Goal: Task Accomplishment & Management: Complete application form

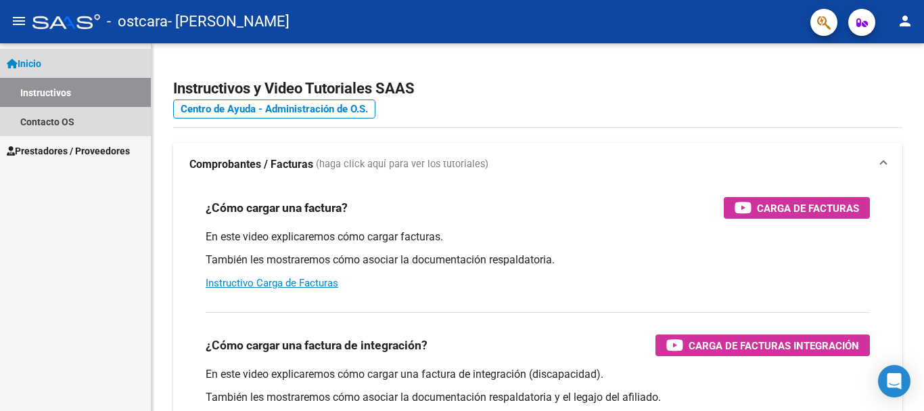
click at [116, 91] on link "Instructivos" at bounding box center [75, 92] width 151 height 29
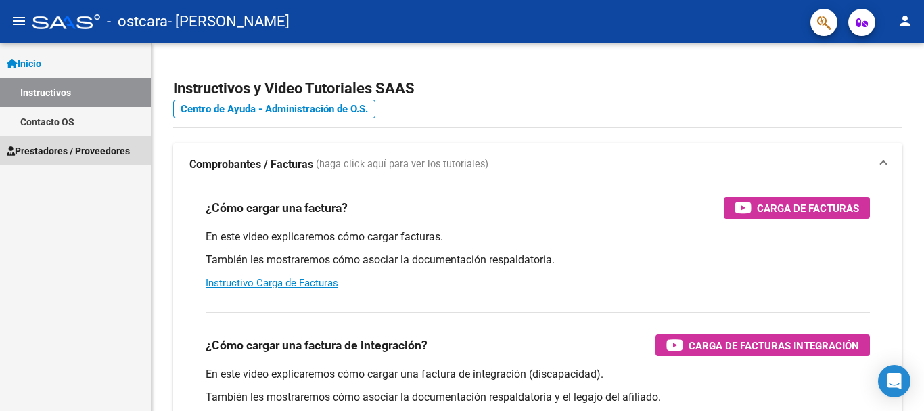
click at [83, 154] on span "Prestadores / Proveedores" at bounding box center [68, 150] width 123 height 15
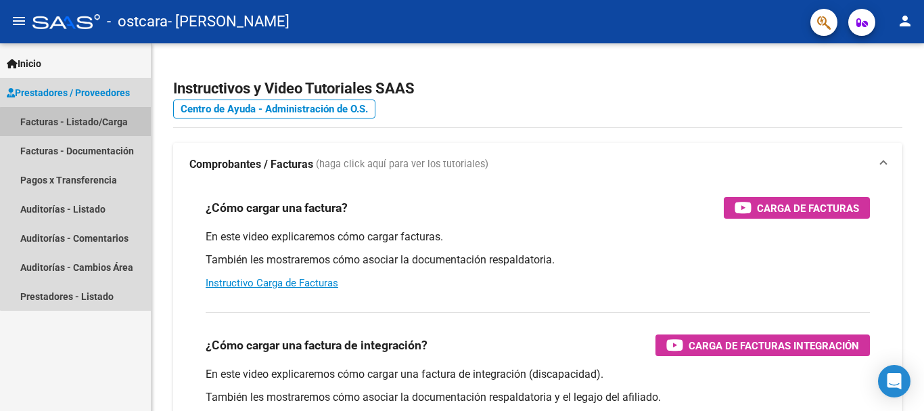
click at [80, 122] on link "Facturas - Listado/Carga" at bounding box center [75, 121] width 151 height 29
click at [95, 121] on link "Facturas - Listado/Carga" at bounding box center [75, 121] width 151 height 29
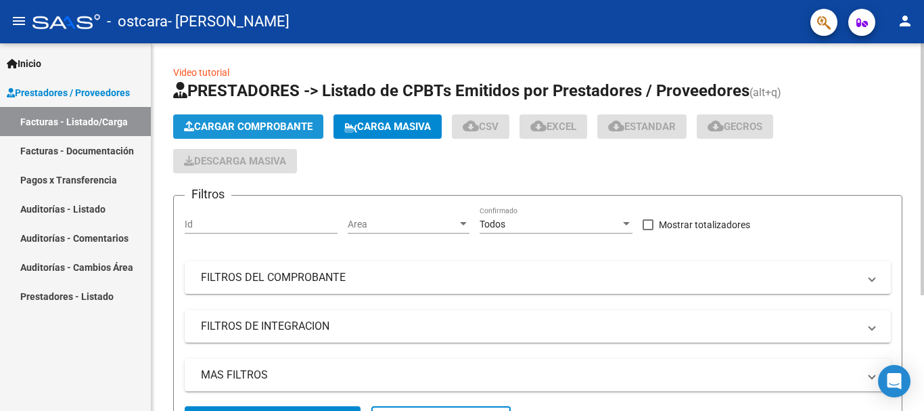
click at [237, 122] on span "Cargar Comprobante" at bounding box center [248, 126] width 129 height 12
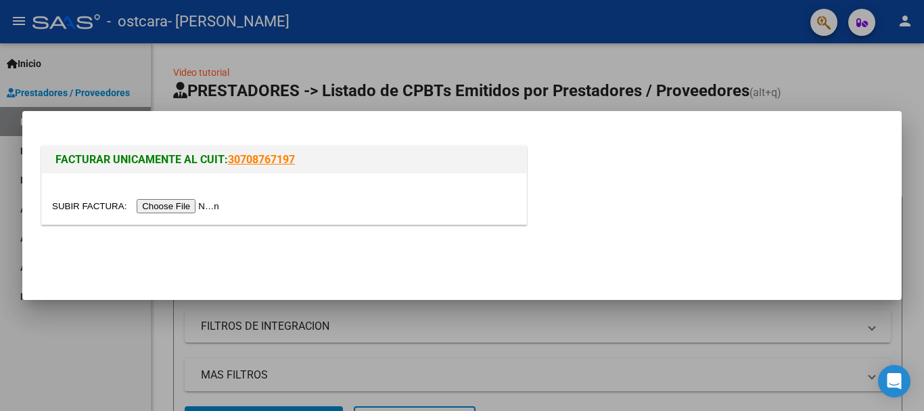
click at [193, 202] on input "file" at bounding box center [137, 206] width 171 height 14
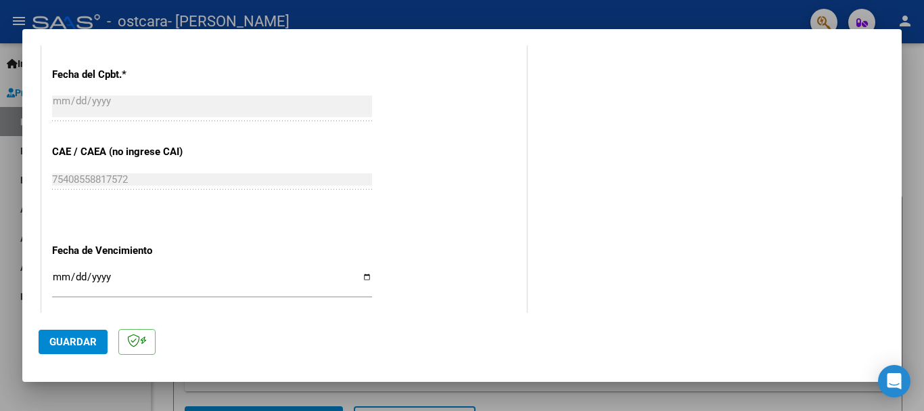
scroll to position [879, 0]
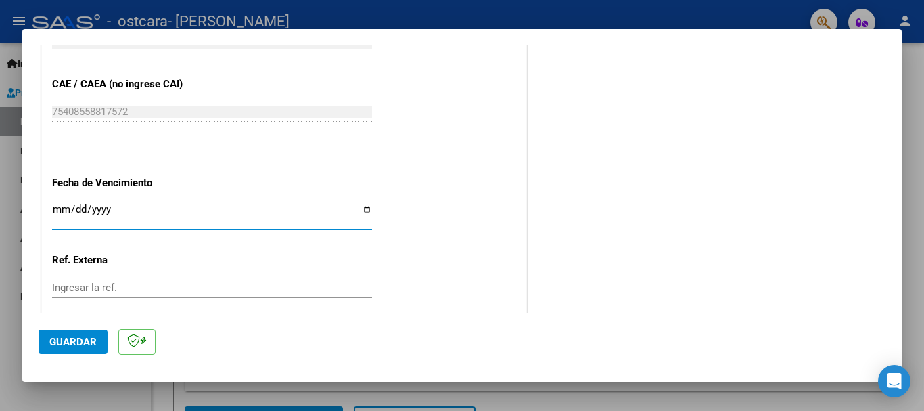
click at [365, 206] on input "Ingresar la fecha" at bounding box center [212, 215] width 320 height 22
type input "[DATE]"
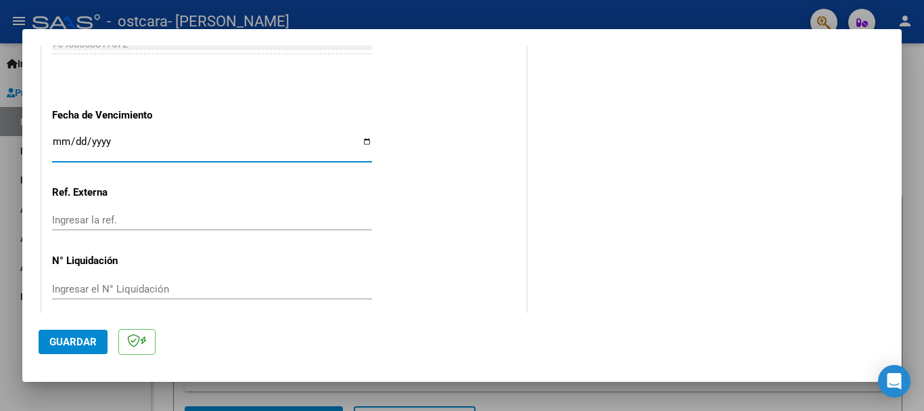
scroll to position [958, 0]
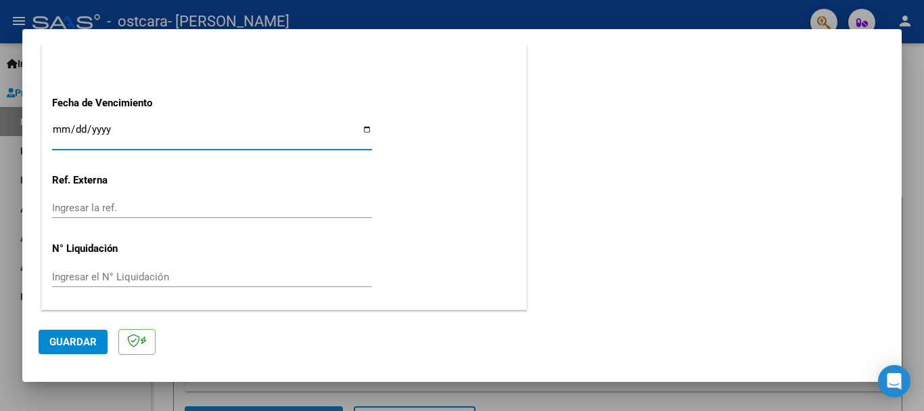
click at [75, 338] on span "Guardar" at bounding box center [72, 342] width 47 height 12
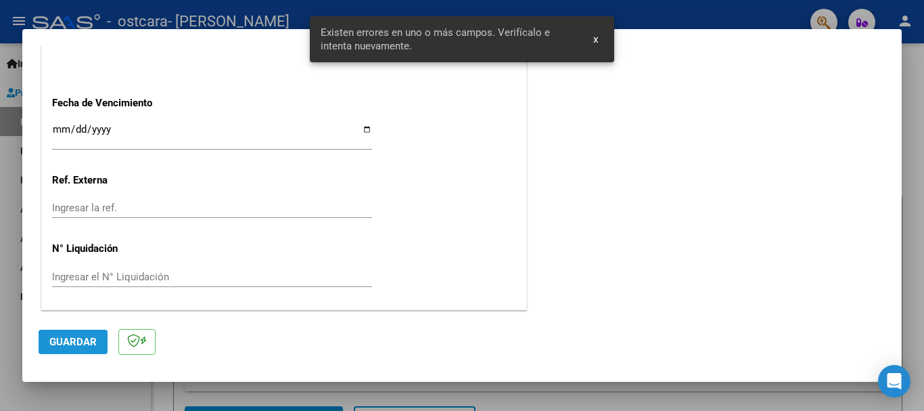
scroll to position [338, 0]
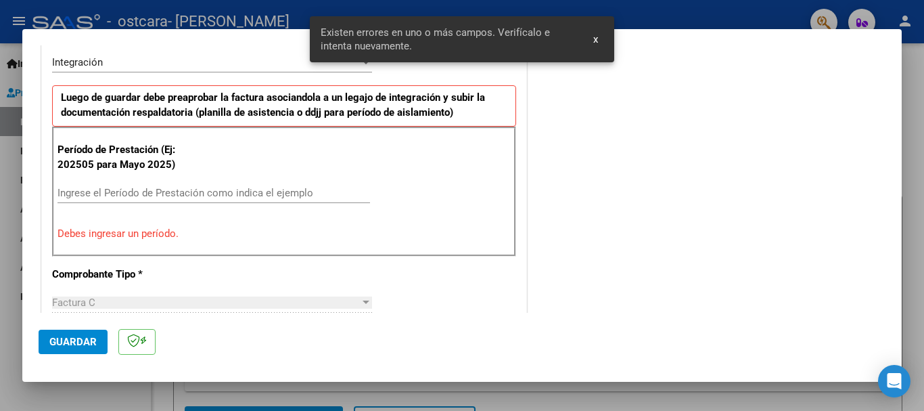
click at [80, 193] on input "Ingrese el Período de Prestación como indica el ejemplo" at bounding box center [213, 193] width 313 height 12
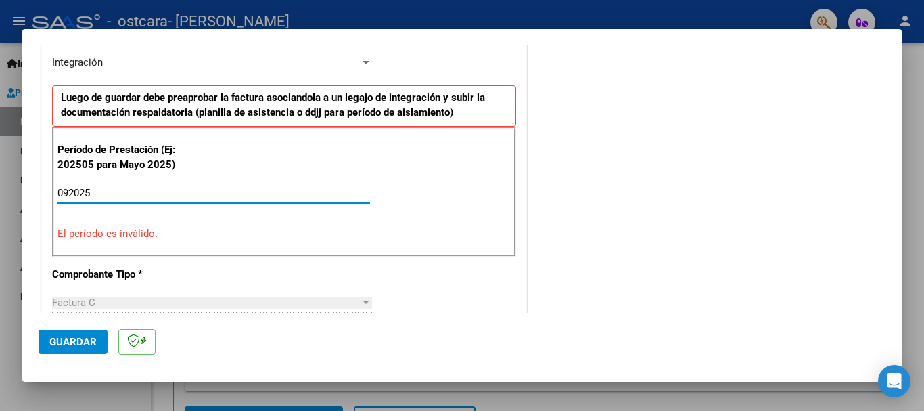
click at [70, 191] on input "092025" at bounding box center [213, 193] width 313 height 12
click at [82, 338] on span "Guardar" at bounding box center [72, 342] width 47 height 12
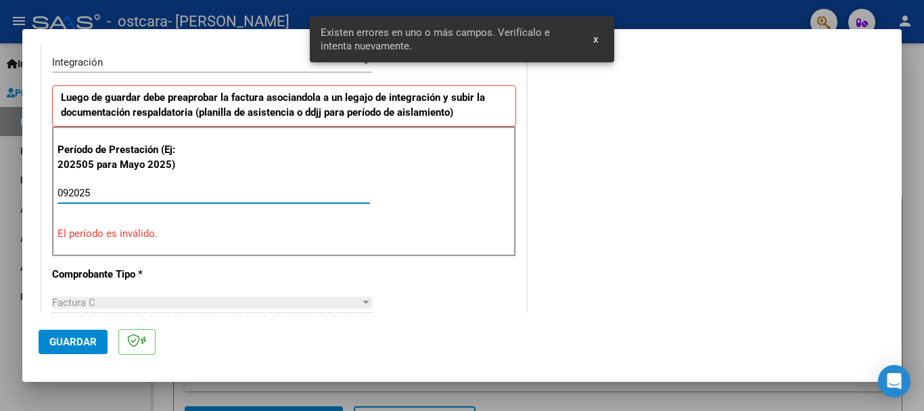
click at [70, 188] on input "092025" at bounding box center [213, 193] width 313 height 12
click at [101, 191] on input "2025" at bounding box center [213, 193] width 313 height 12
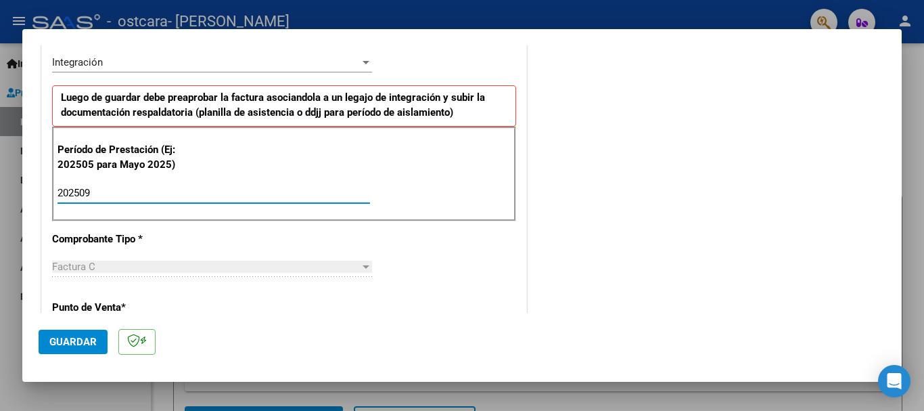
type input "202509"
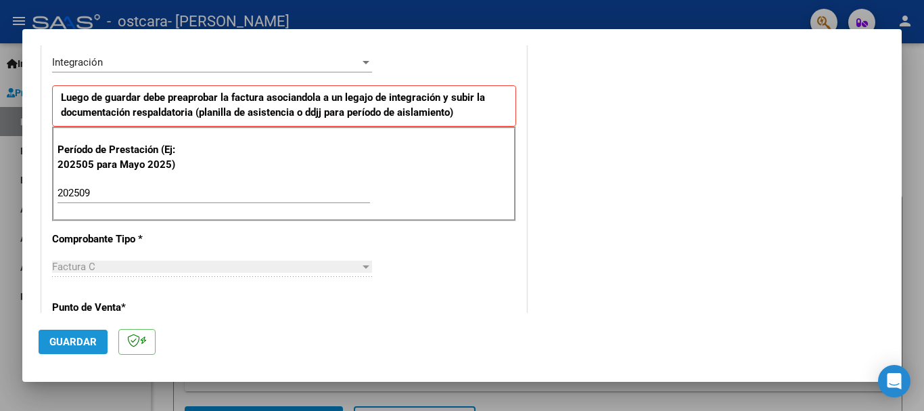
click at [81, 342] on span "Guardar" at bounding box center [72, 342] width 47 height 12
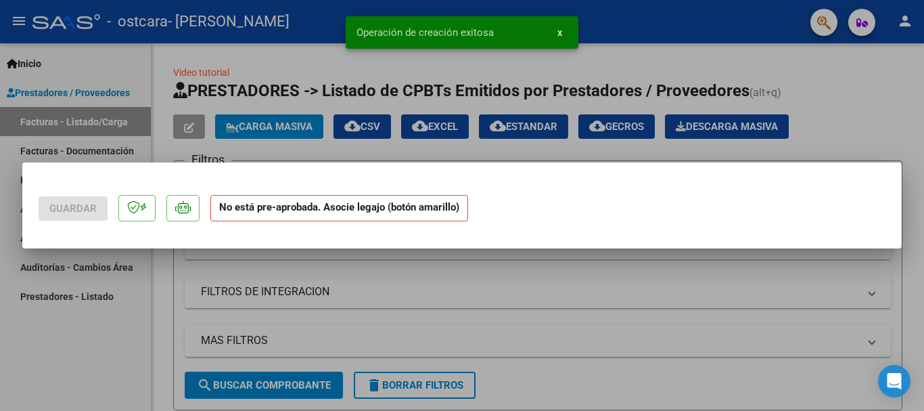
scroll to position [0, 0]
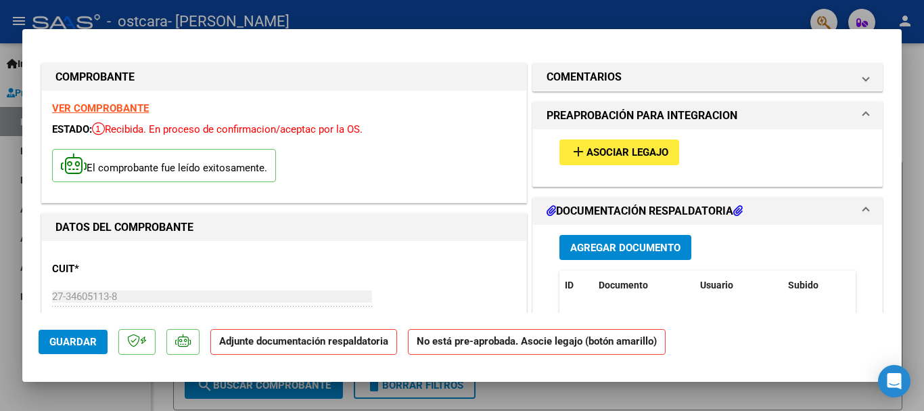
click at [636, 154] on span "Asociar Legajo" at bounding box center [627, 153] width 82 height 12
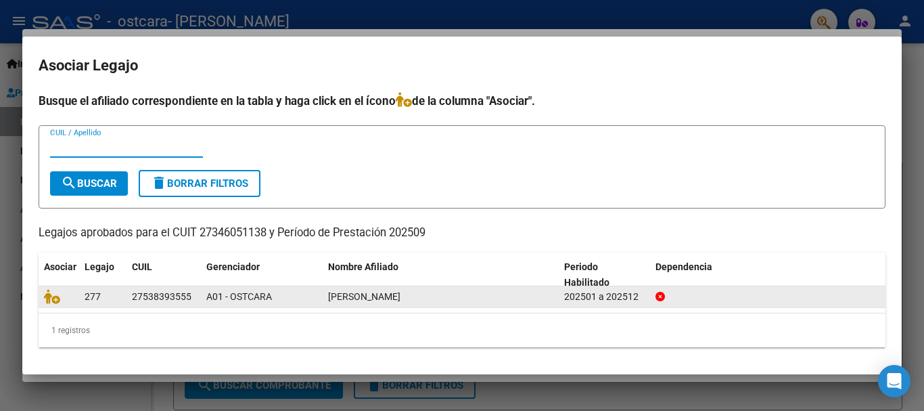
click at [100, 292] on span "277" at bounding box center [93, 296] width 16 height 11
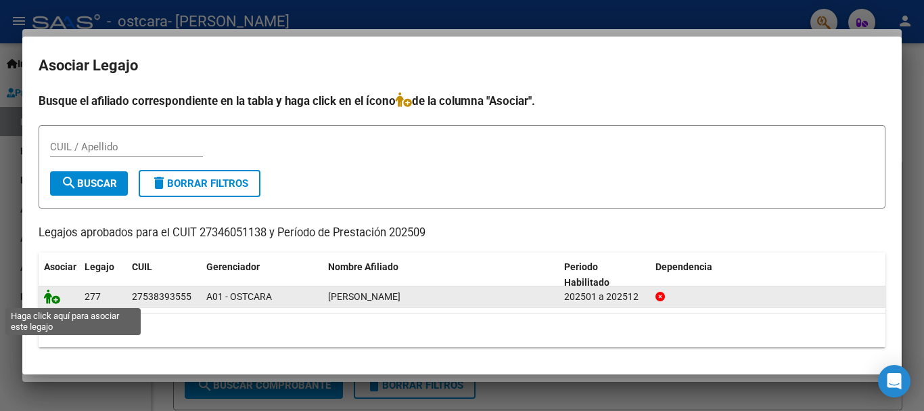
click at [54, 298] on icon at bounding box center [52, 296] width 16 height 15
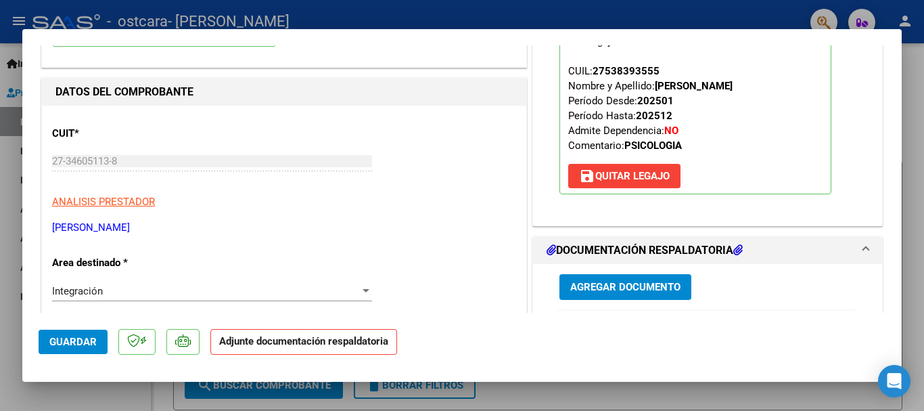
scroll to position [203, 0]
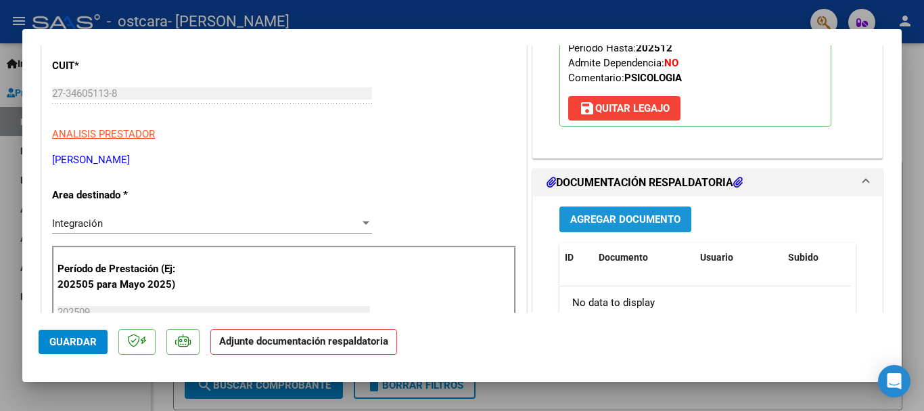
click at [649, 217] on span "Agregar Documento" at bounding box center [625, 220] width 110 height 12
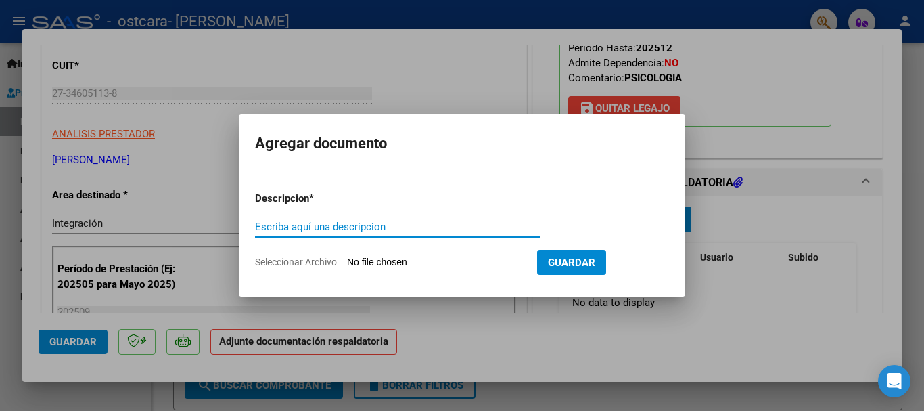
click at [350, 225] on input "Escriba aquí una descripcion" at bounding box center [397, 227] width 285 height 12
type input "planilla de asistencia"
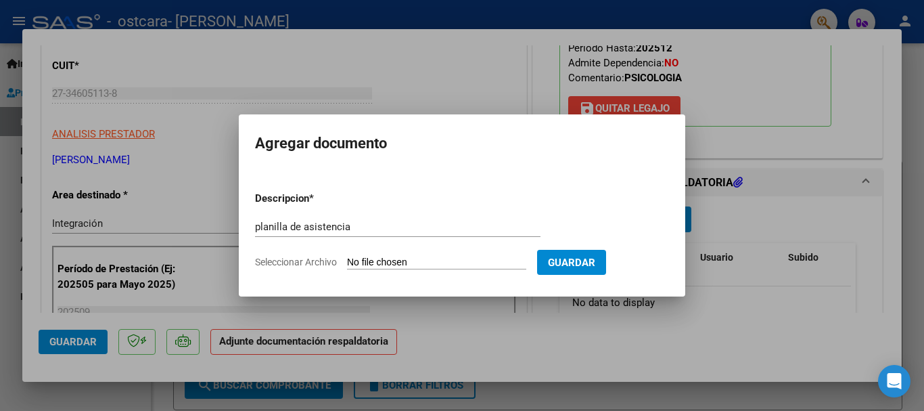
click at [365, 260] on input "Seleccionar Archivo" at bounding box center [436, 262] width 179 height 13
type input "C:\fakepath\[PERSON_NAME].pdf"
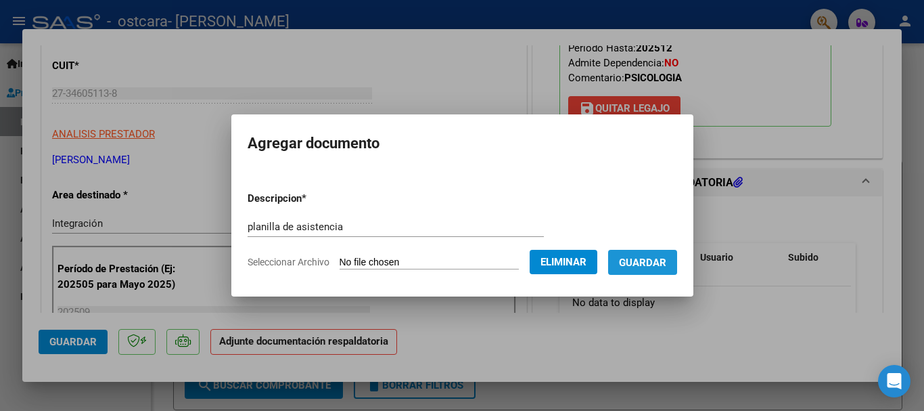
click at [653, 258] on span "Guardar" at bounding box center [642, 262] width 47 height 12
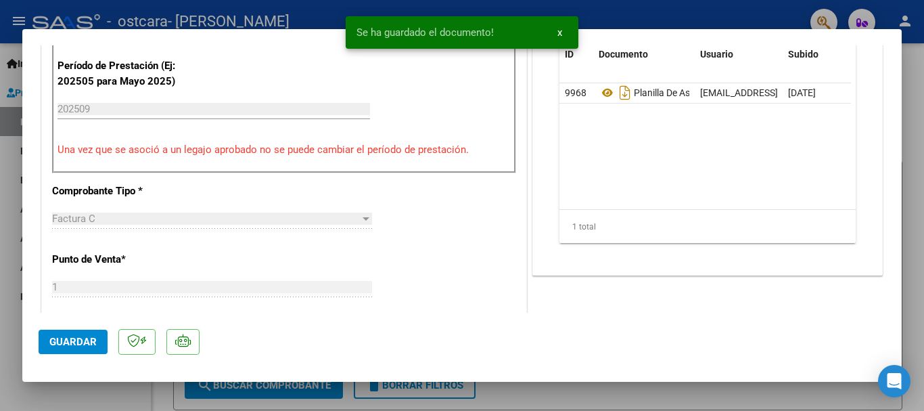
scroll to position [541, 0]
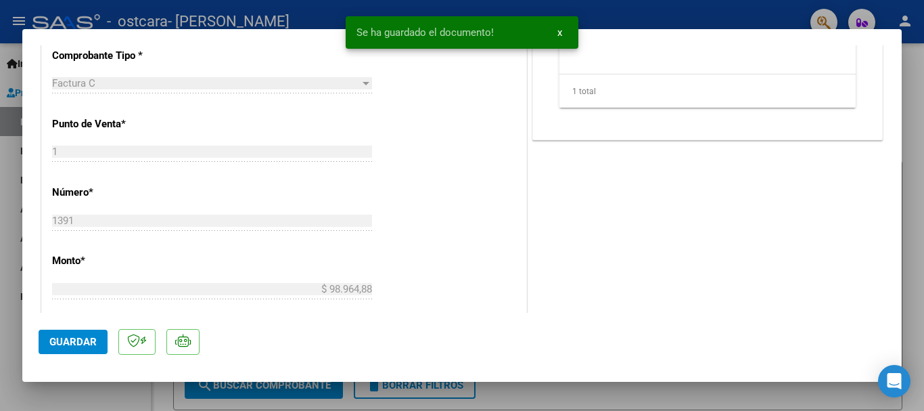
click at [87, 343] on span "Guardar" at bounding box center [72, 342] width 47 height 12
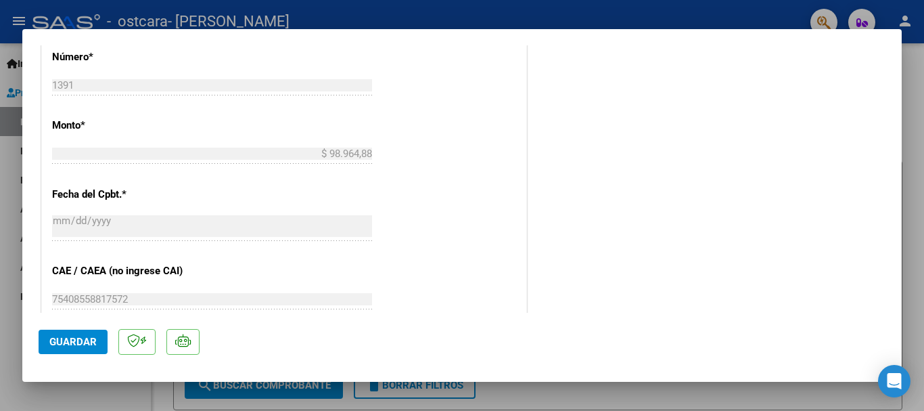
click at [912, 67] on div at bounding box center [462, 205] width 924 height 411
